Goal: Information Seeking & Learning: Learn about a topic

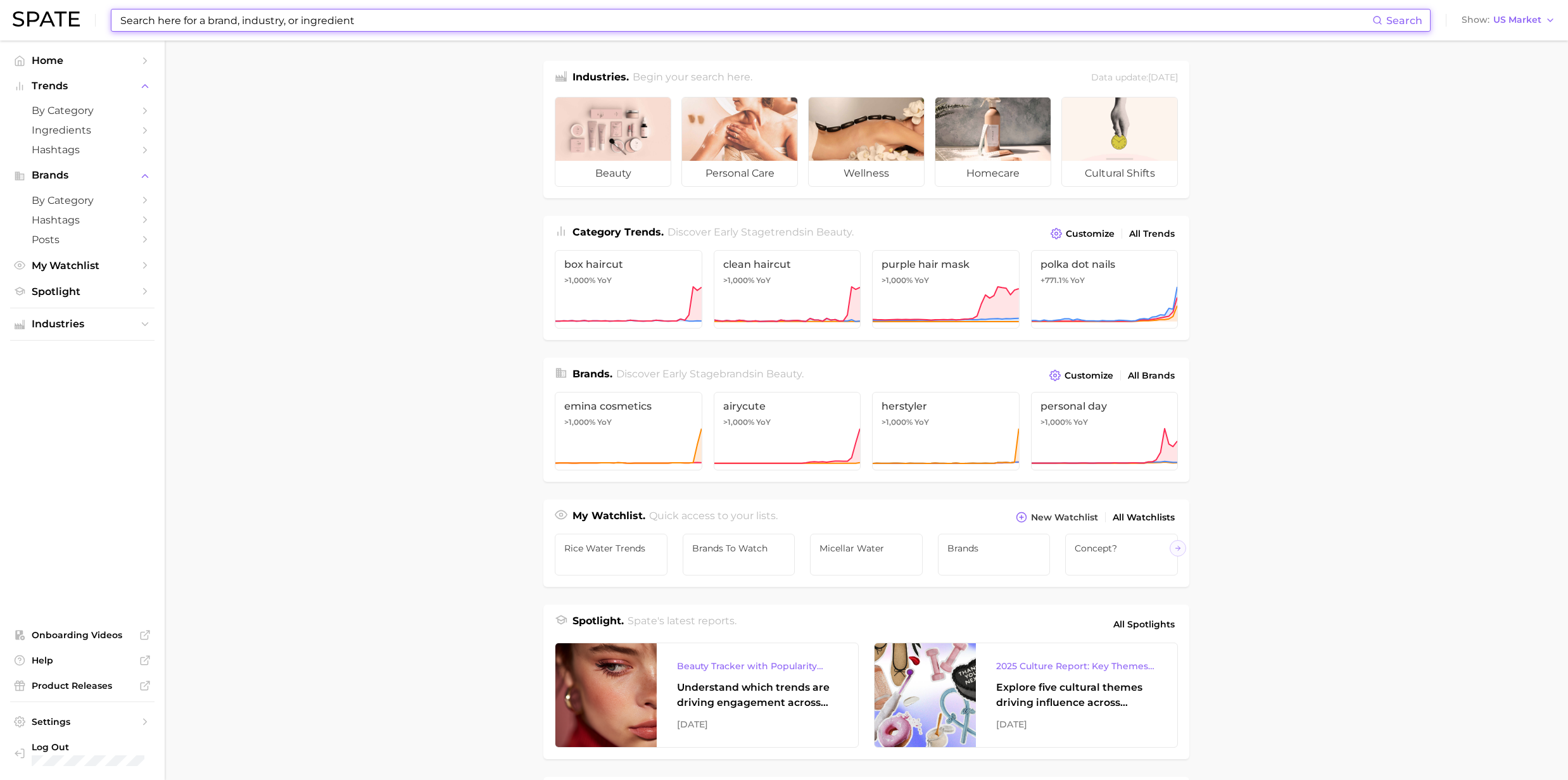
click at [209, 25] on input at bounding box center [745, 20] width 1253 height 21
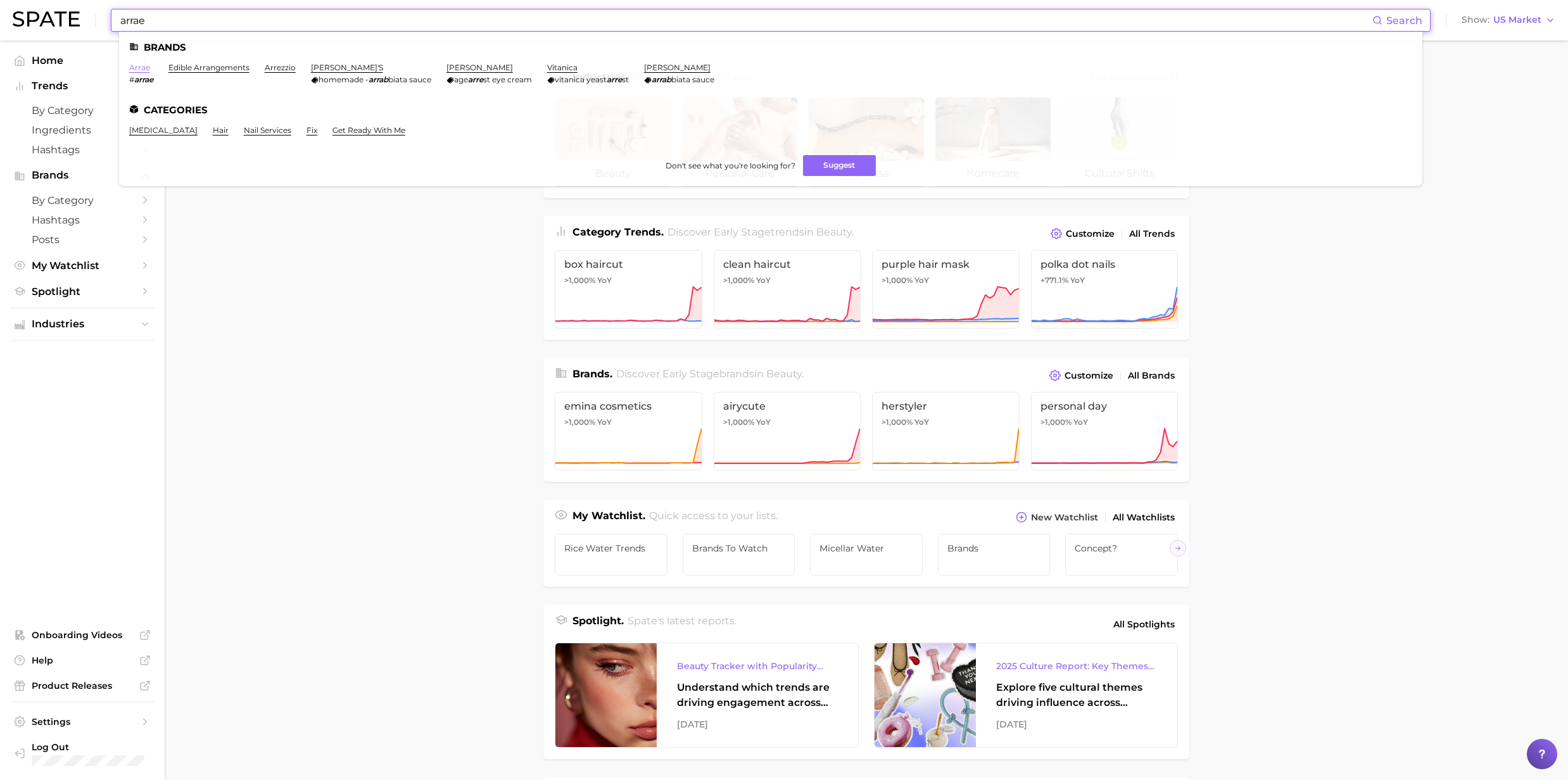
type input "arrae"
click at [138, 66] on link "arrae" at bounding box center [140, 68] width 21 height 9
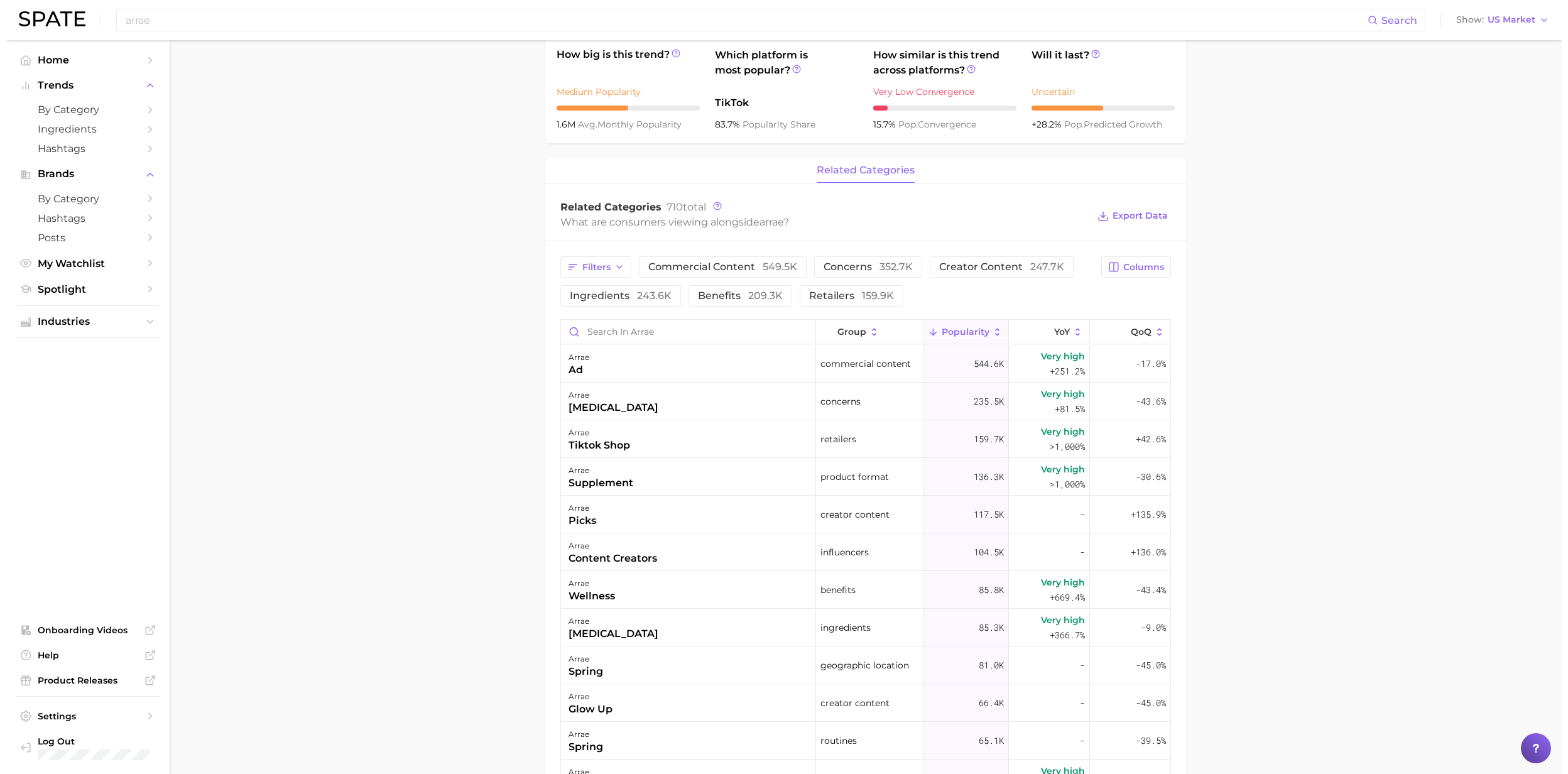
scroll to position [503, 0]
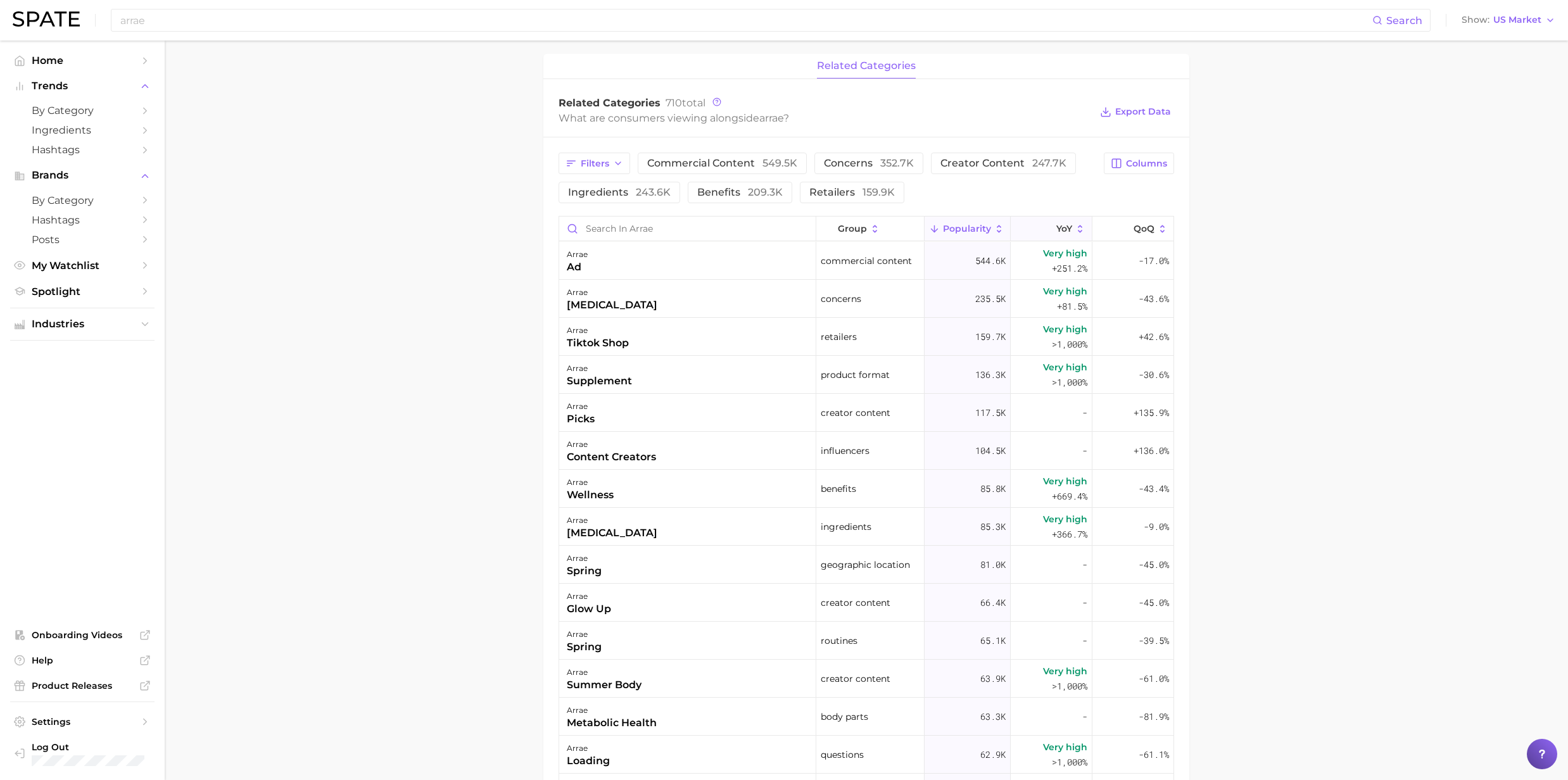
click at [1075, 226] on icon at bounding box center [1080, 229] width 11 height 11
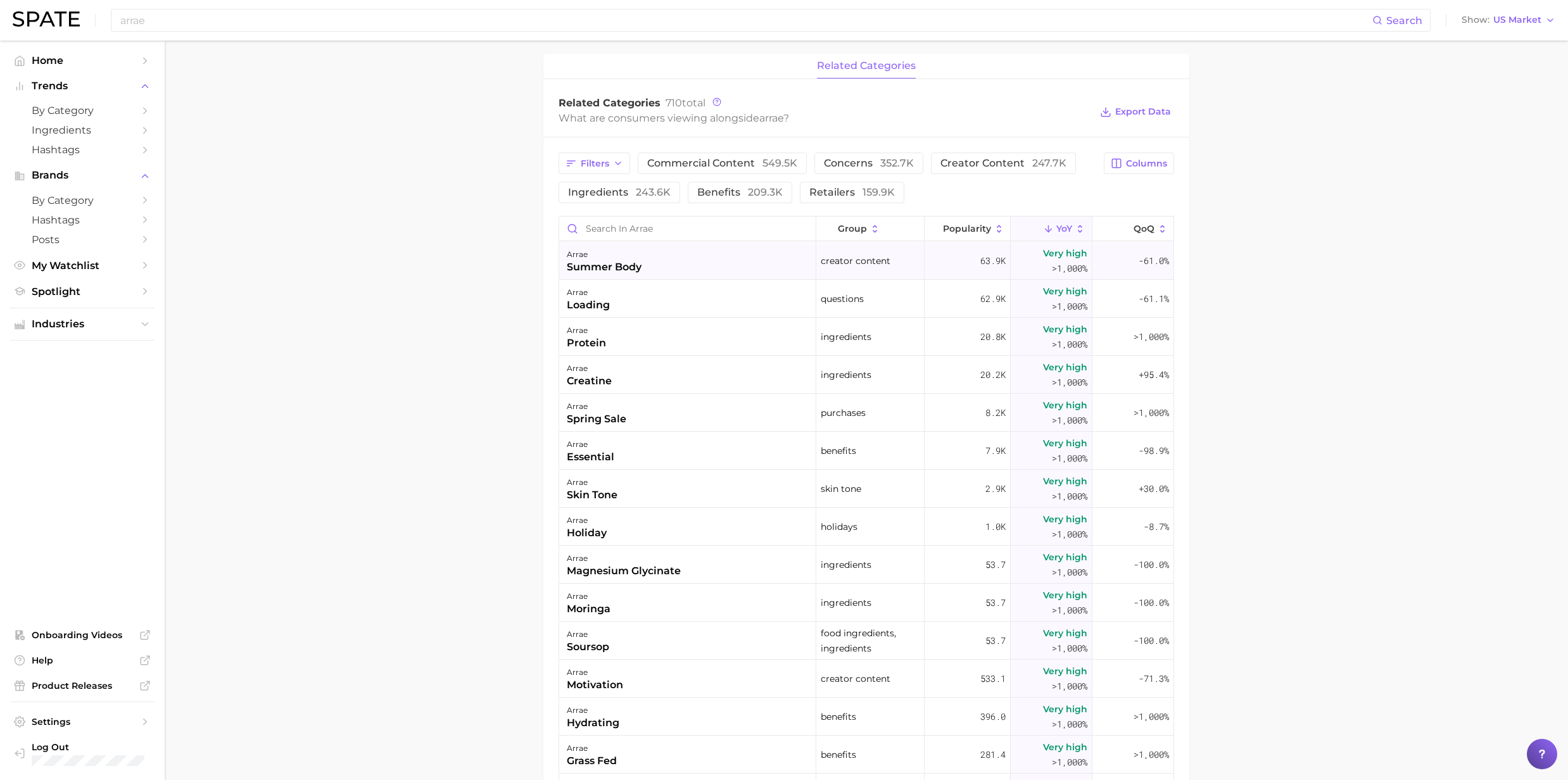
click at [584, 269] on div "summer body" at bounding box center [604, 267] width 75 height 15
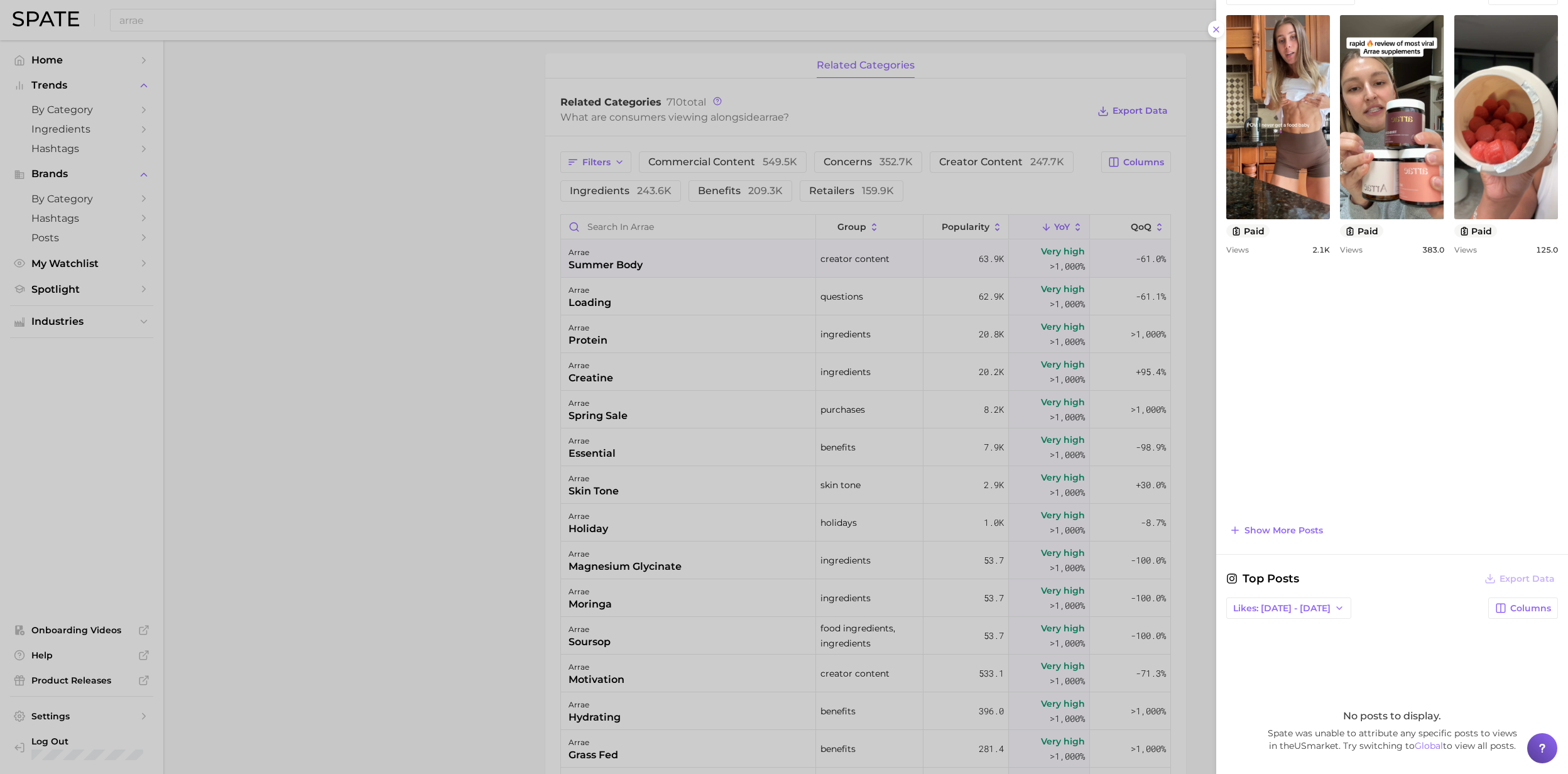
scroll to position [602, 0]
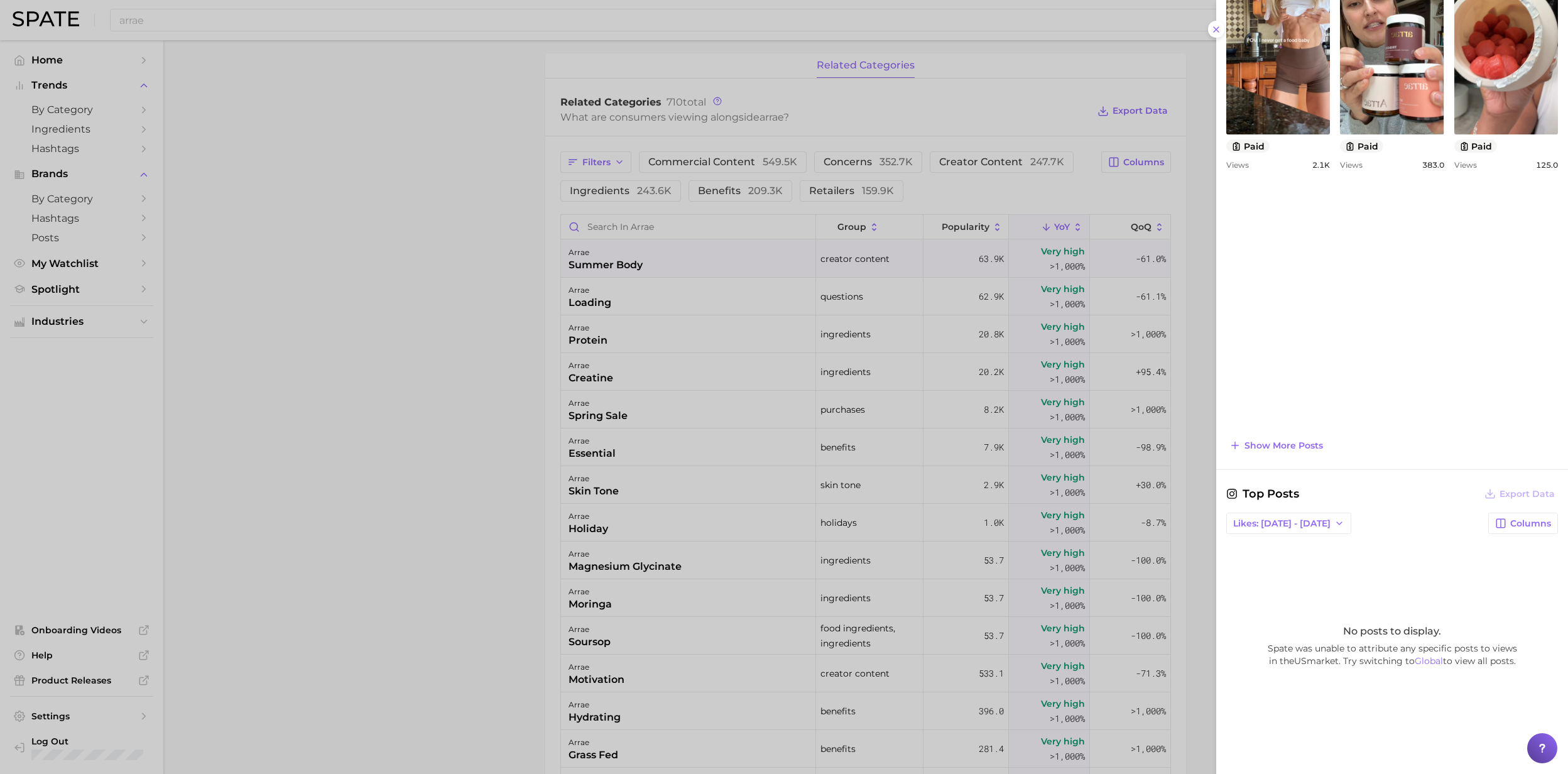
click at [584, 384] on div at bounding box center [784, 387] width 1568 height 774
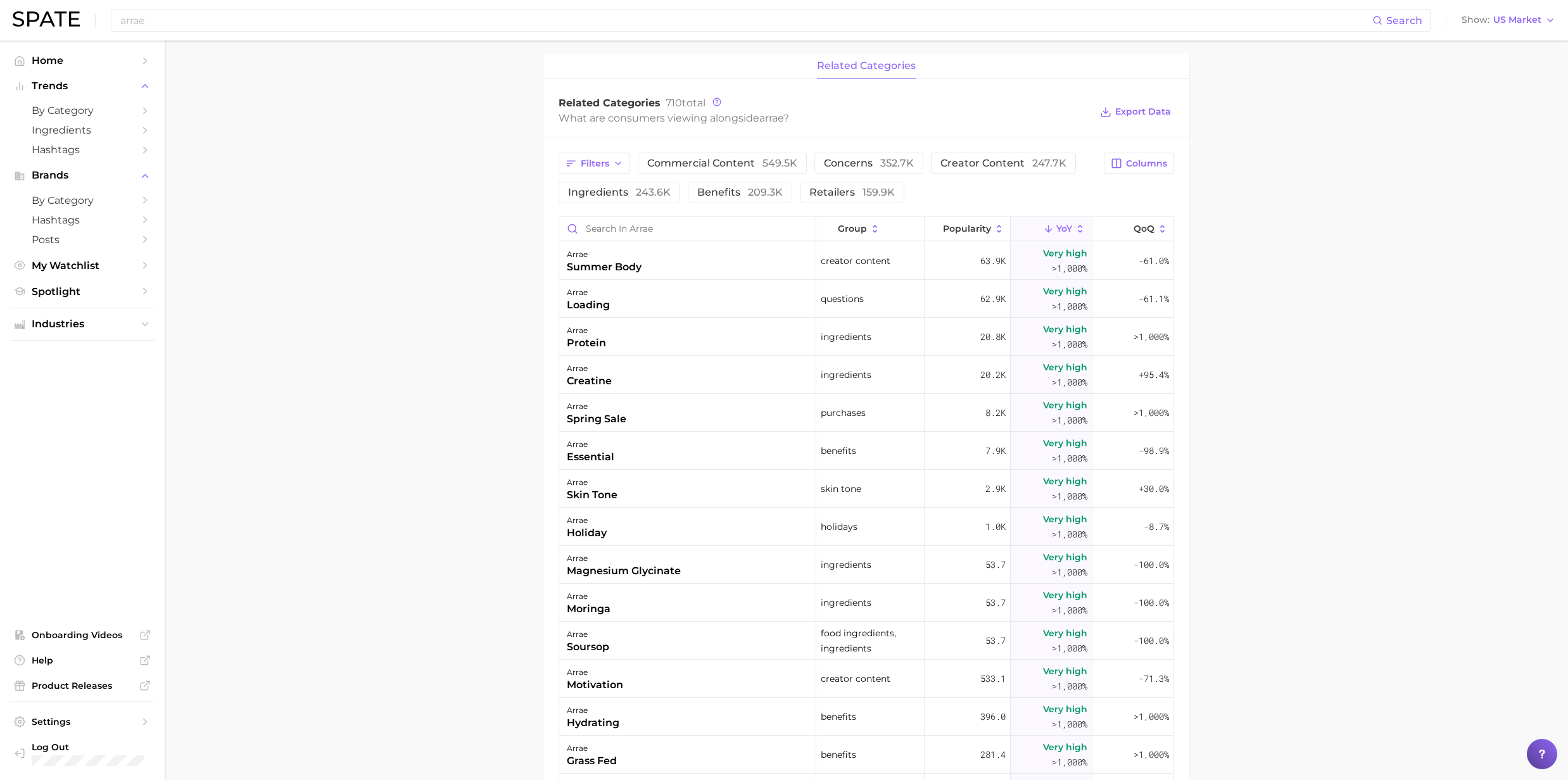
click at [589, 387] on div "creatine" at bounding box center [589, 381] width 45 height 15
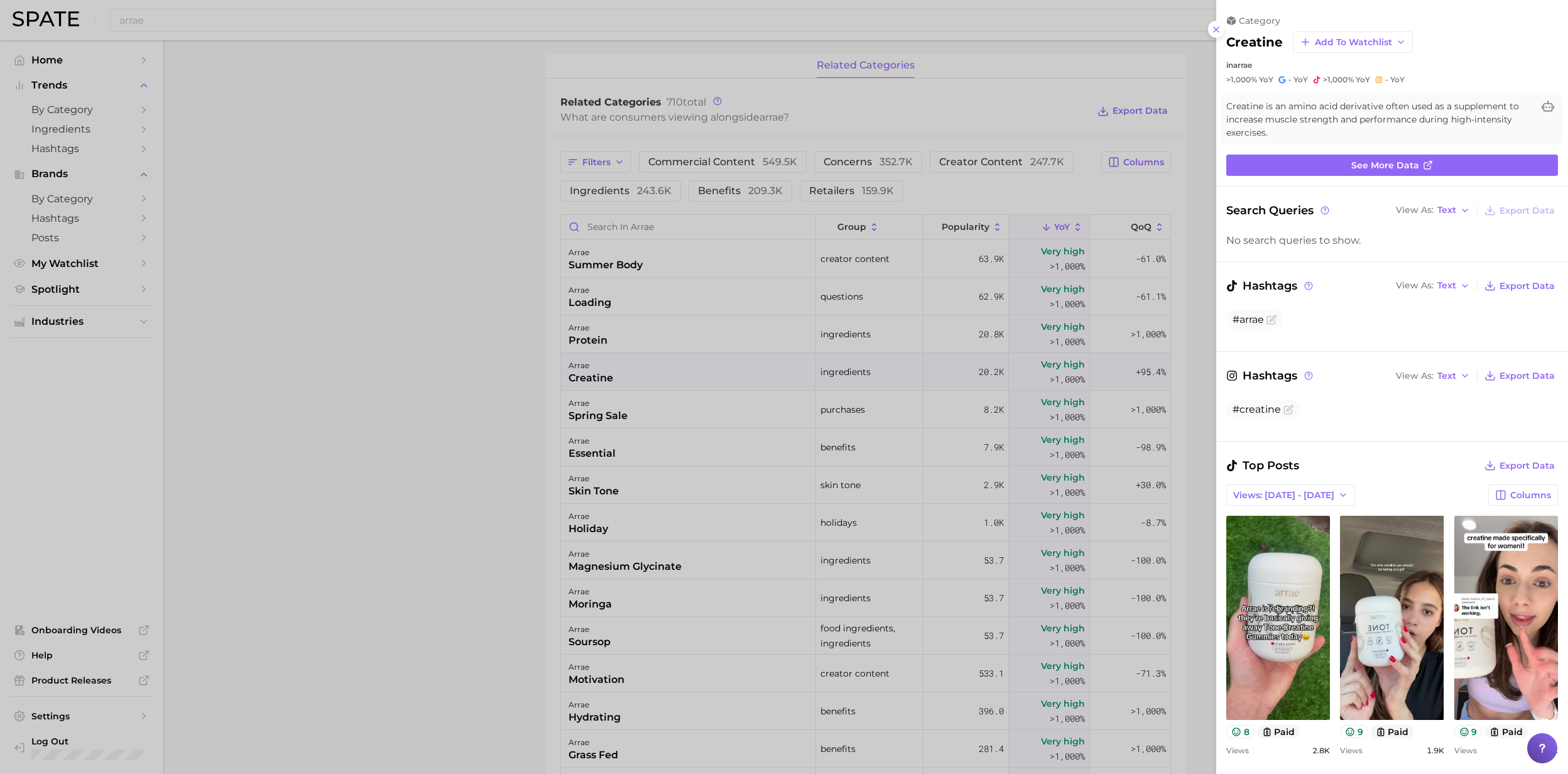
scroll to position [0, 0]
click at [598, 604] on div at bounding box center [784, 387] width 1568 height 774
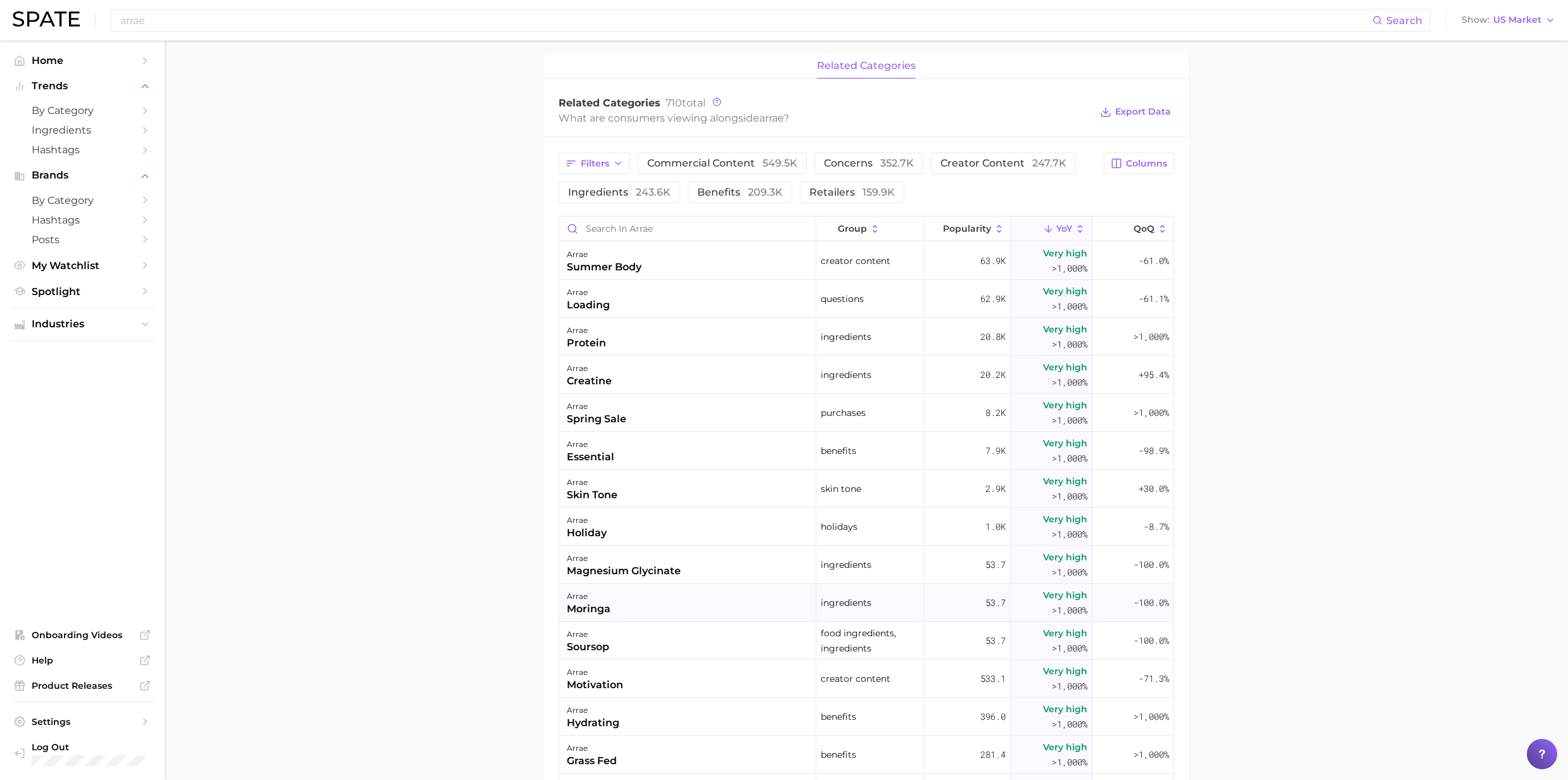
click at [603, 606] on div "moringa" at bounding box center [588, 609] width 44 height 15
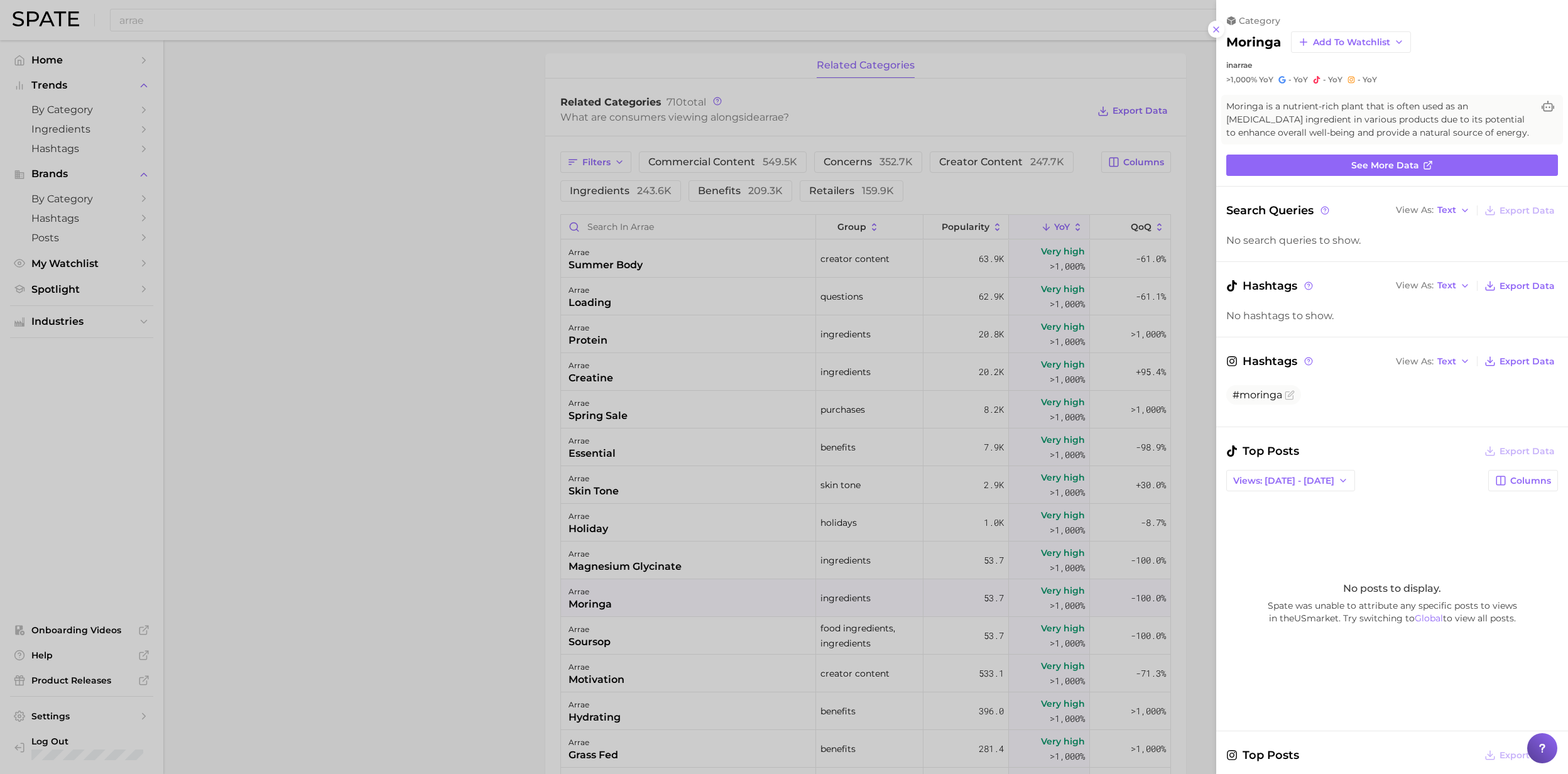
click at [582, 606] on div at bounding box center [784, 387] width 1568 height 774
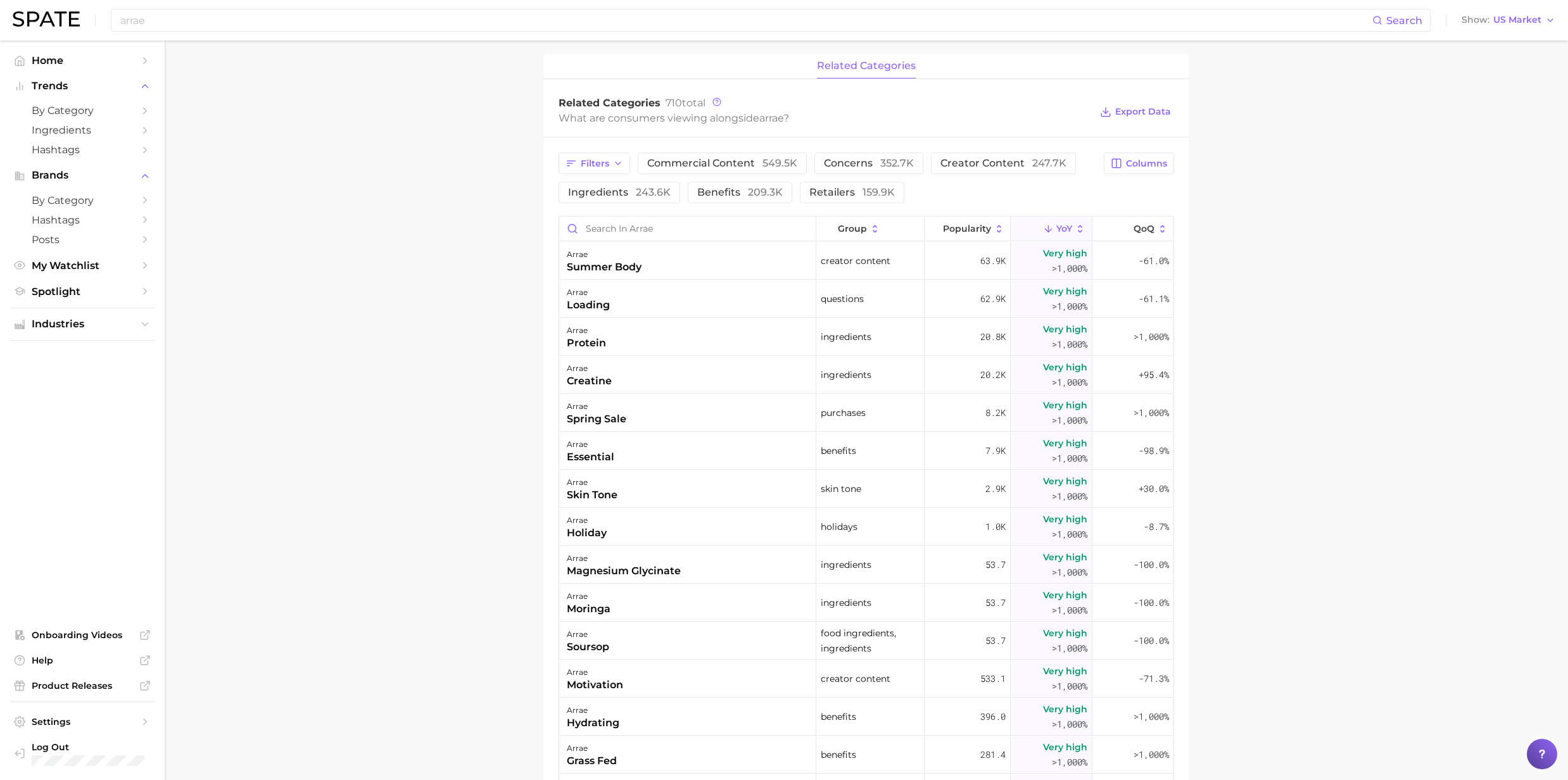
click at [586, 610] on div "moringa" at bounding box center [588, 609] width 44 height 15
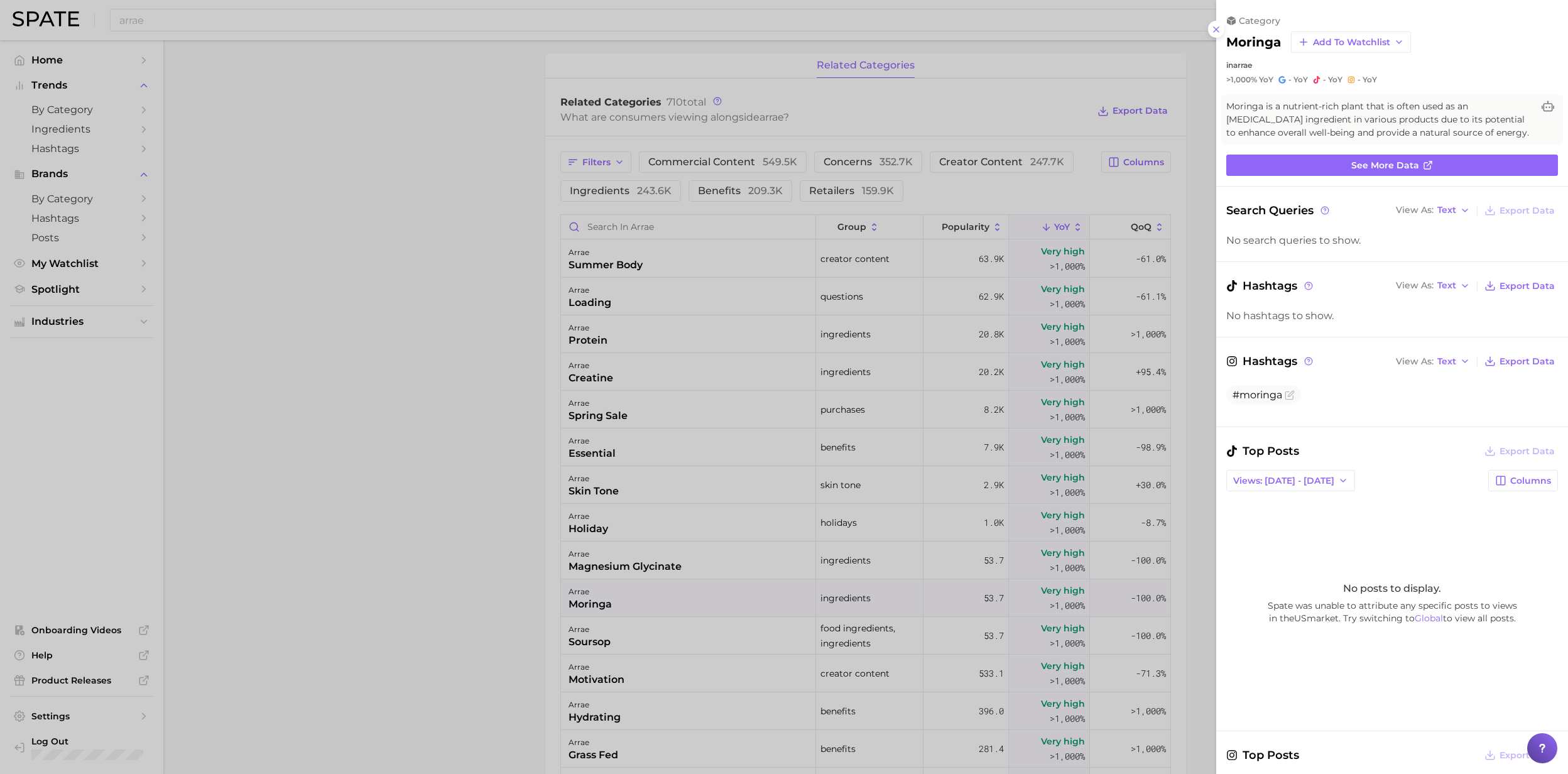
click at [582, 458] on div at bounding box center [784, 387] width 1568 height 774
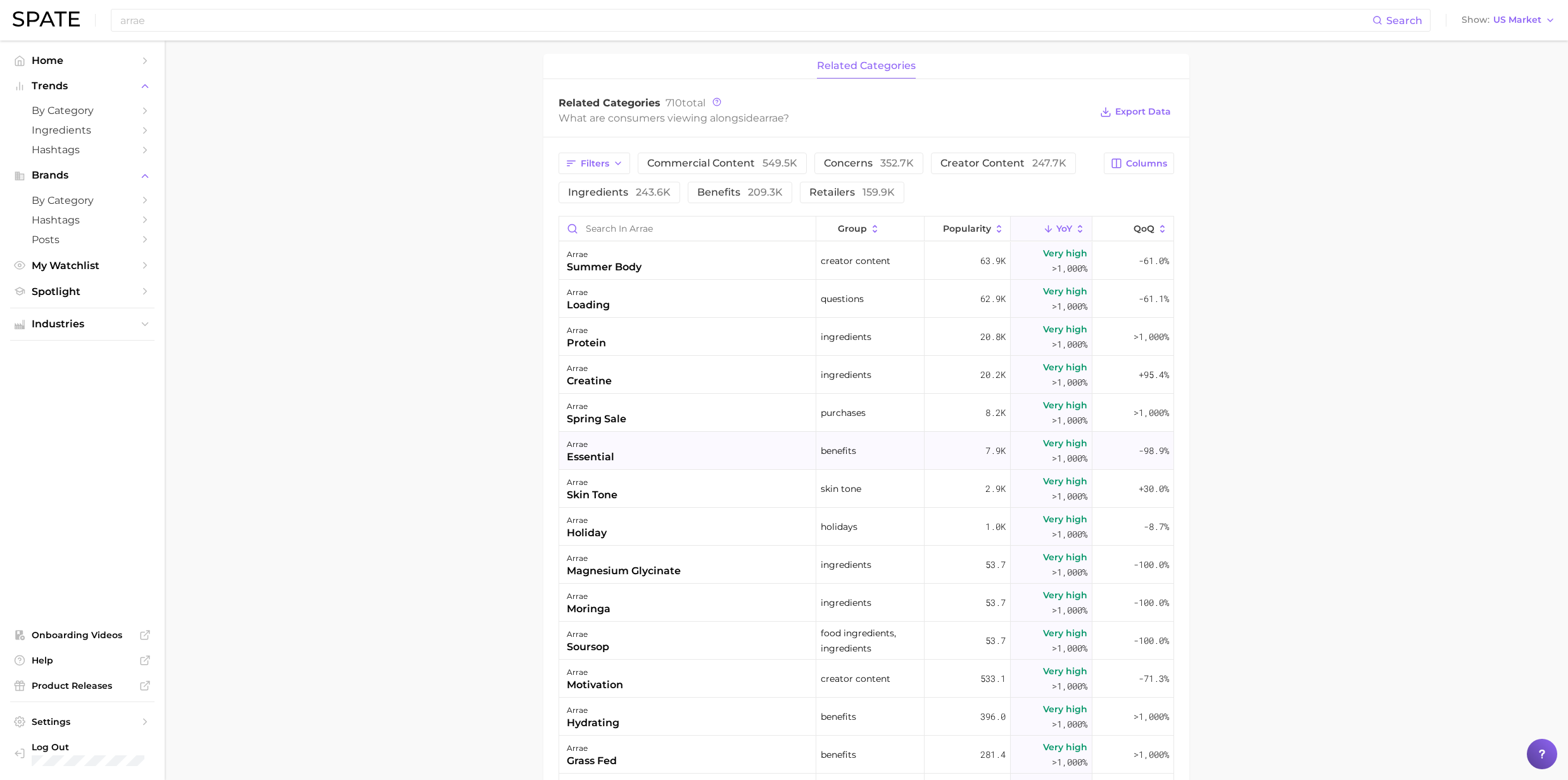
click at [585, 461] on div "essential" at bounding box center [590, 457] width 48 height 15
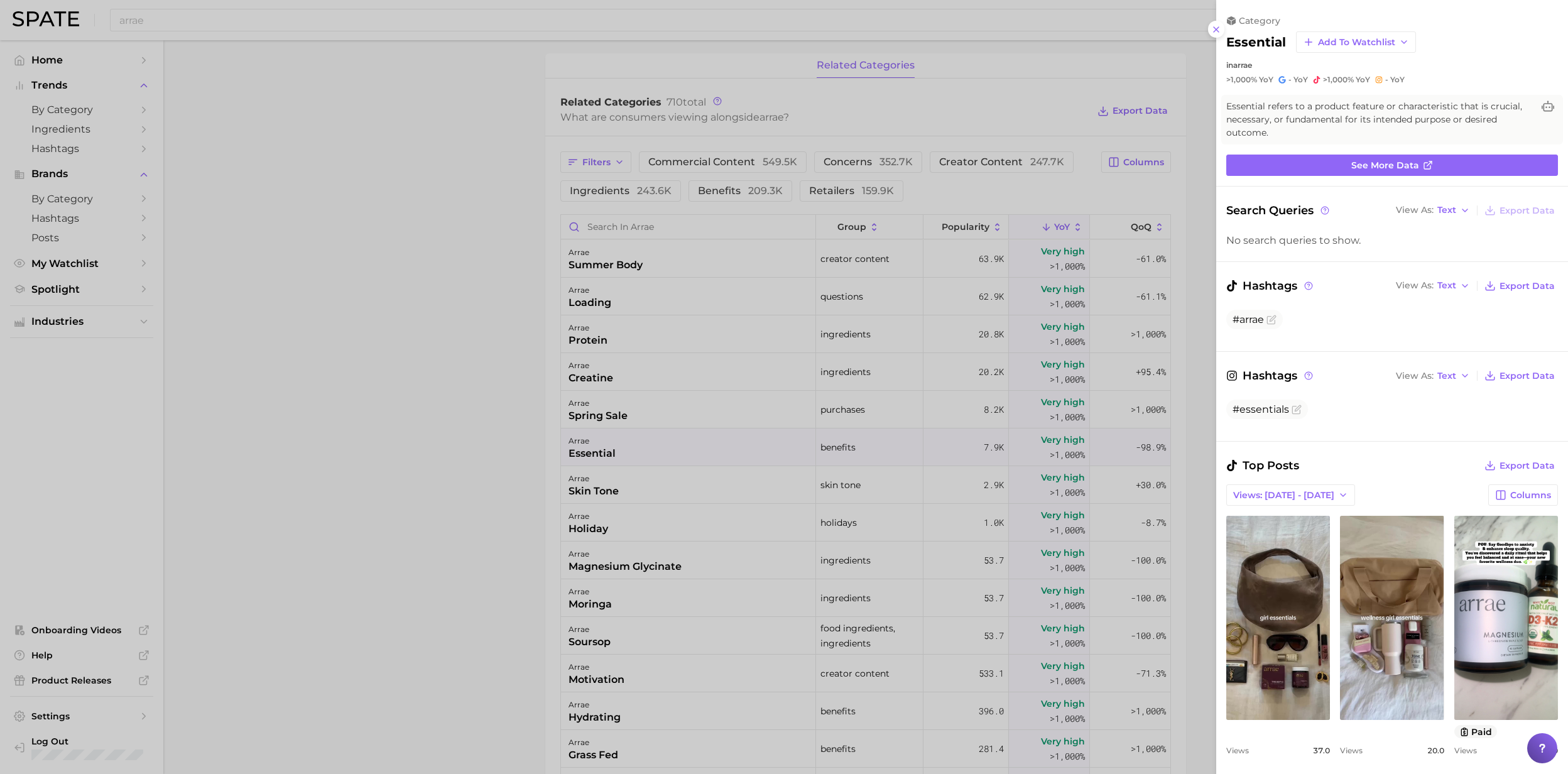
click at [601, 499] on div at bounding box center [784, 387] width 1568 height 774
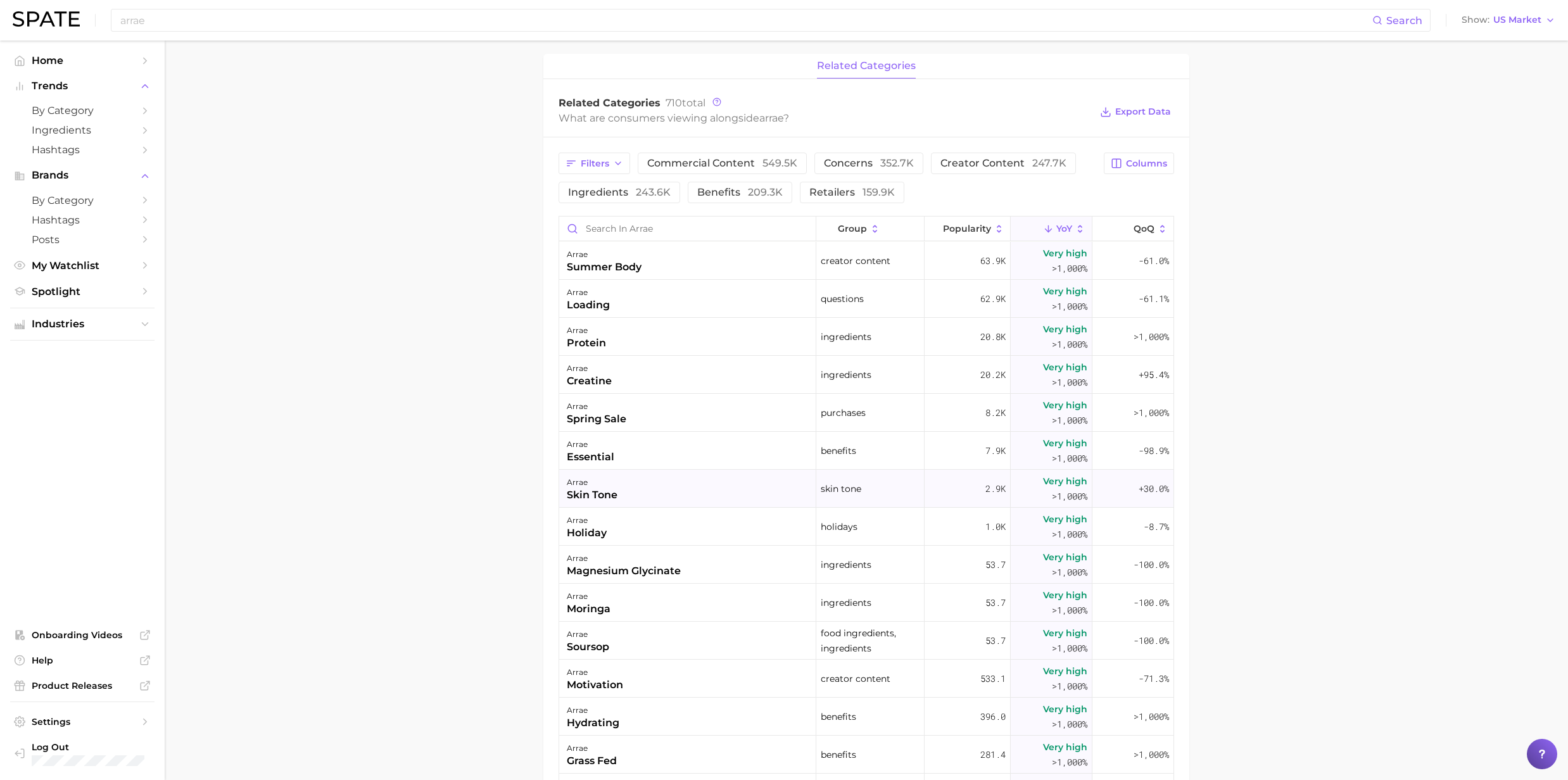
click at [604, 499] on div "skin tone" at bounding box center [592, 495] width 50 height 15
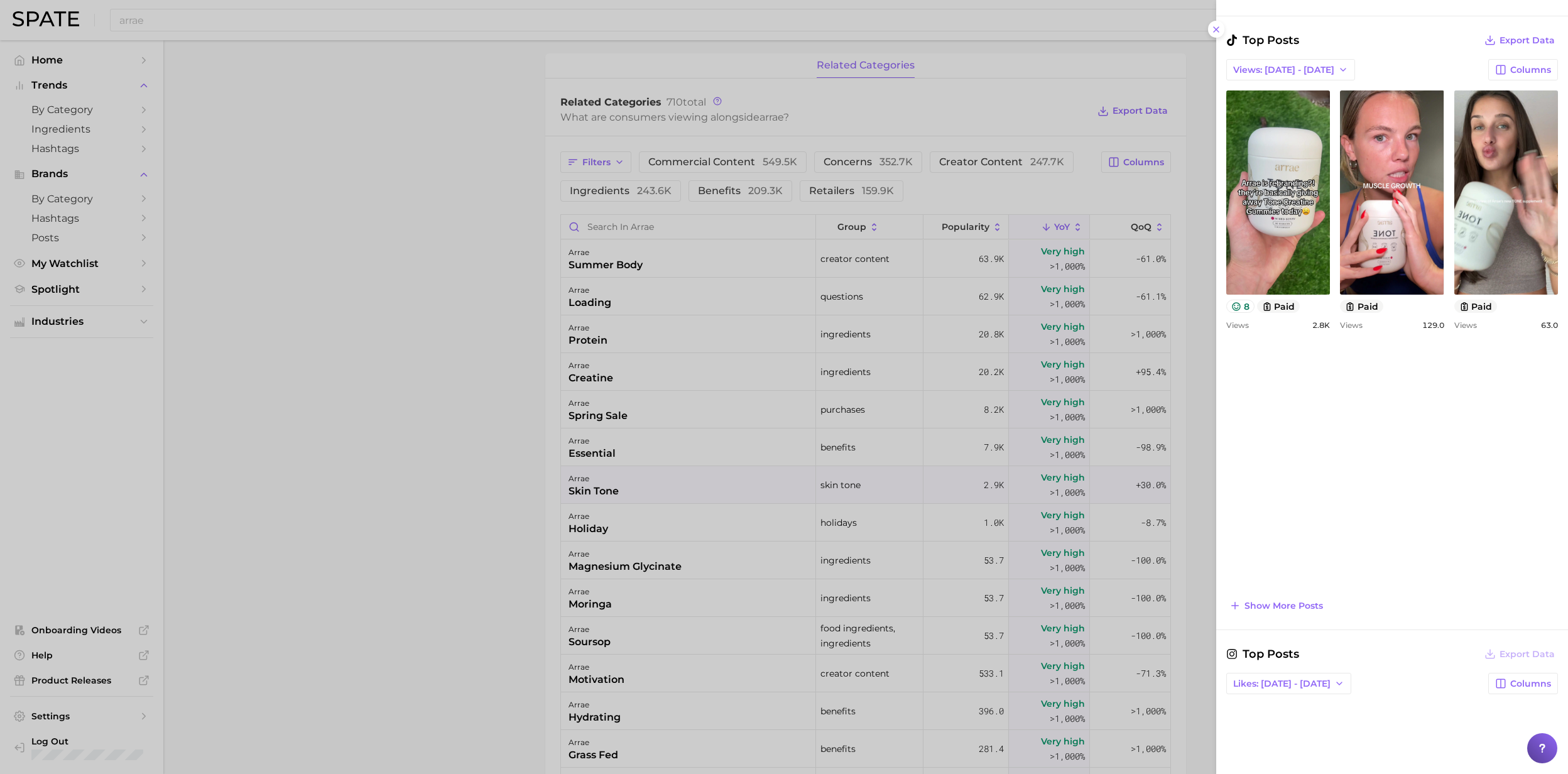
scroll to position [419, 0]
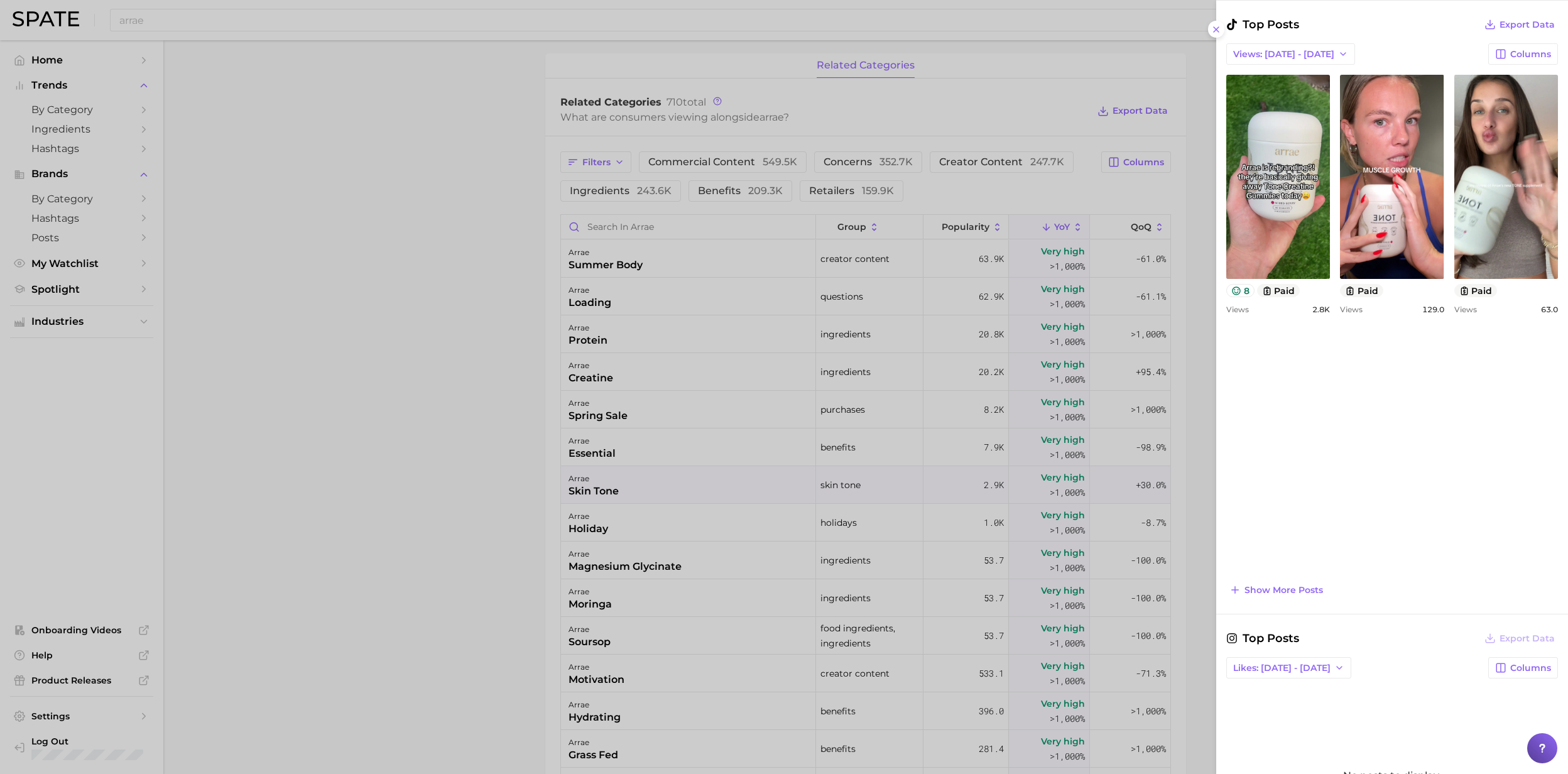
click at [584, 571] on div at bounding box center [784, 387] width 1568 height 774
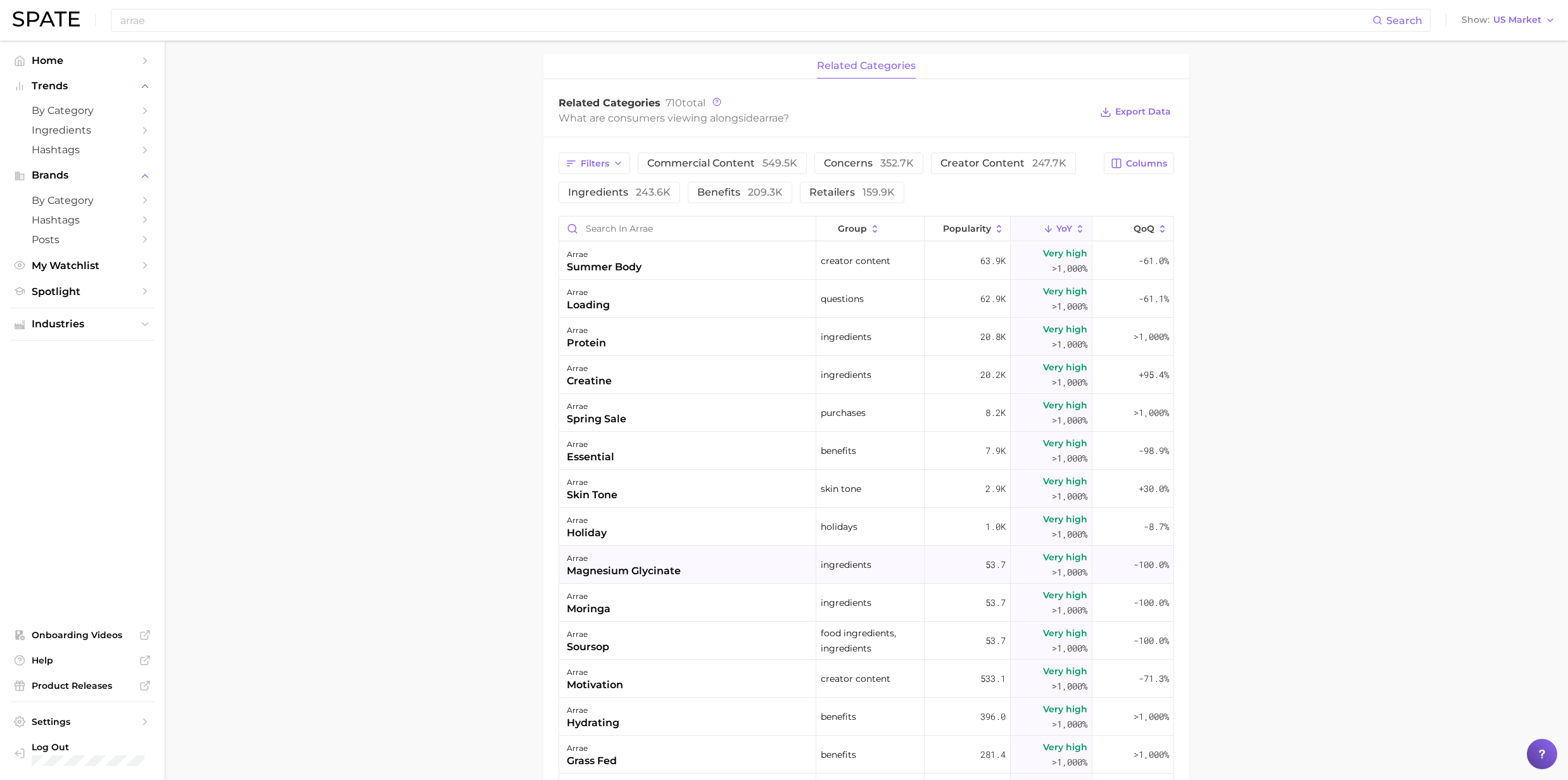
click at [580, 573] on div "magnesium glycinate" at bounding box center [623, 571] width 114 height 15
